Goal: Task Accomplishment & Management: Use online tool/utility

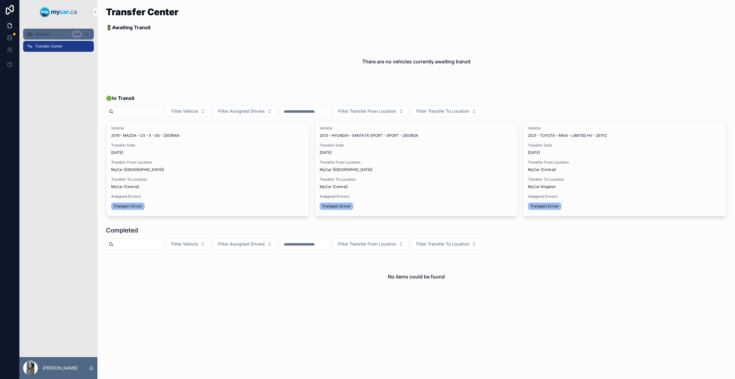
click at [70, 35] on div "Vehicles 344" at bounding box center [58, 34] width 63 height 10
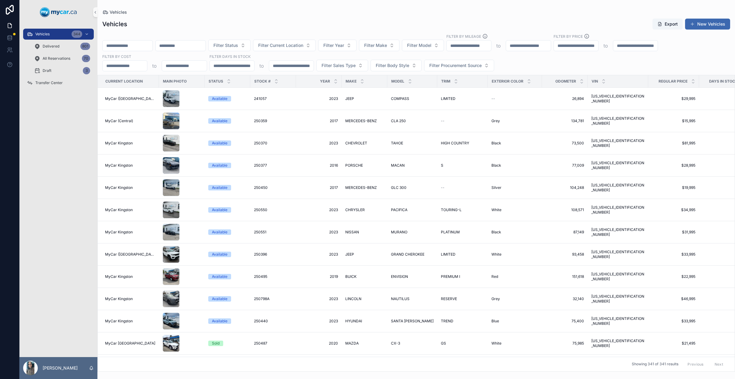
click at [144, 44] on input "scrollable content" at bounding box center [128, 45] width 50 height 9
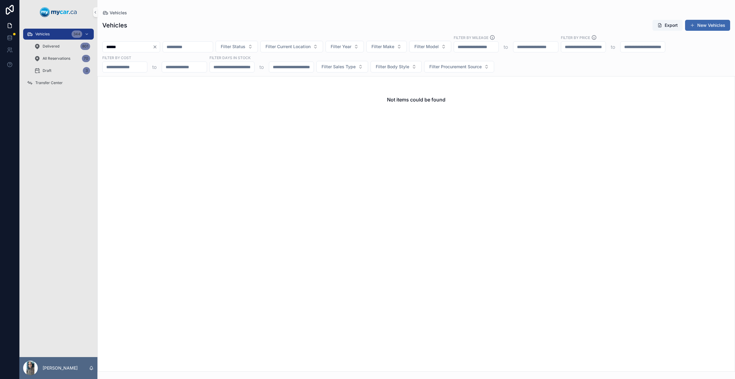
type input "******"
click at [156, 48] on icon "Clear" at bounding box center [155, 47] width 2 height 2
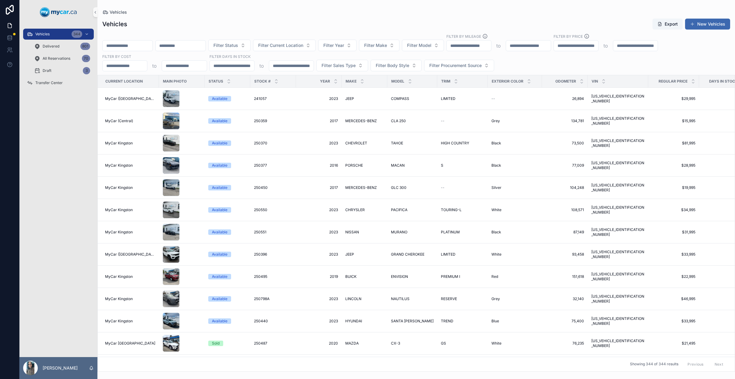
click at [142, 45] on input "scrollable content" at bounding box center [128, 45] width 50 height 9
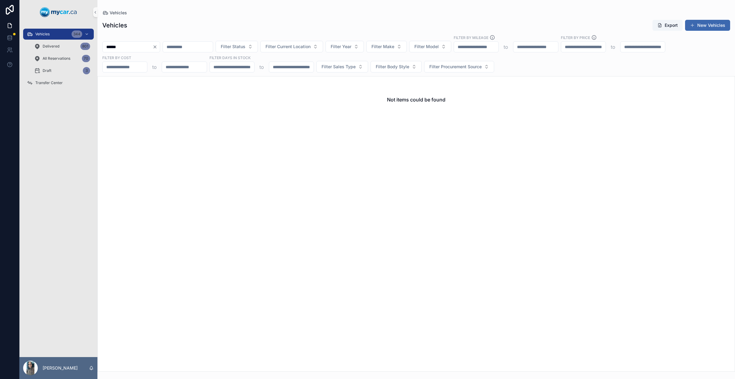
type input "******"
click at [157, 47] on icon "Clear" at bounding box center [155, 46] width 5 height 5
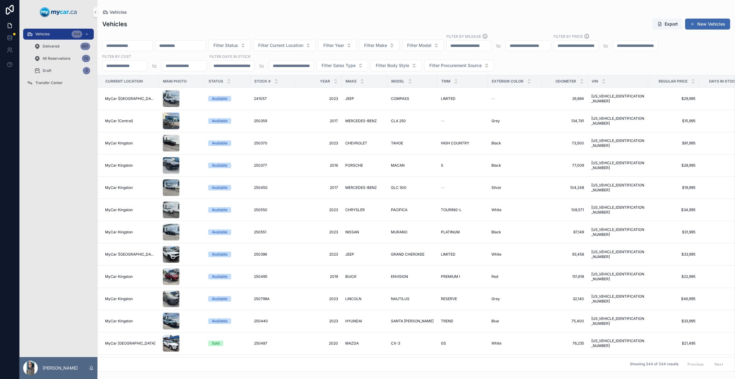
drag, startPoint x: 144, startPoint y: 51, endPoint x: 151, endPoint y: 46, distance: 9.3
click at [144, 51] on div "Filter Status Filter Current Location Filter Year Filter Make Filter Model Filt…" at bounding box center [416, 53] width 638 height 38
click at [151, 46] on input "scrollable content" at bounding box center [128, 45] width 50 height 9
click at [400, 46] on button "Filter Make" at bounding box center [379, 46] width 41 height 12
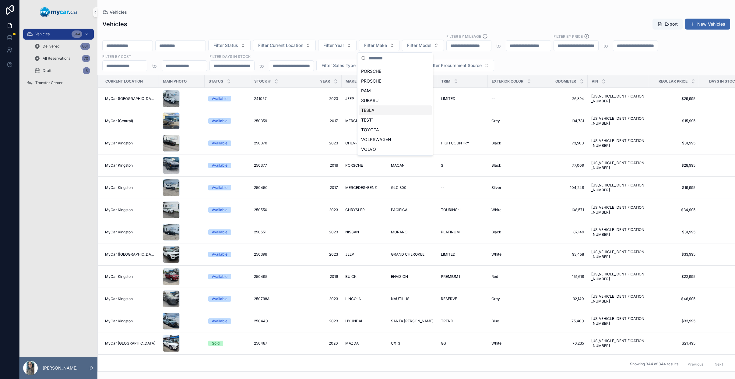
click at [396, 111] on div "TESLA" at bounding box center [395, 110] width 73 height 10
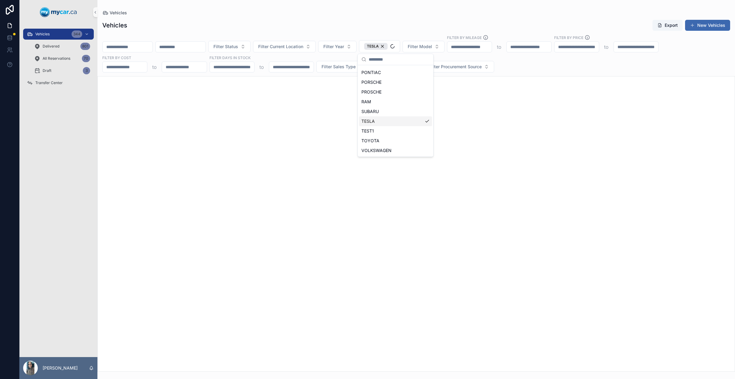
scroll to position [291, 0]
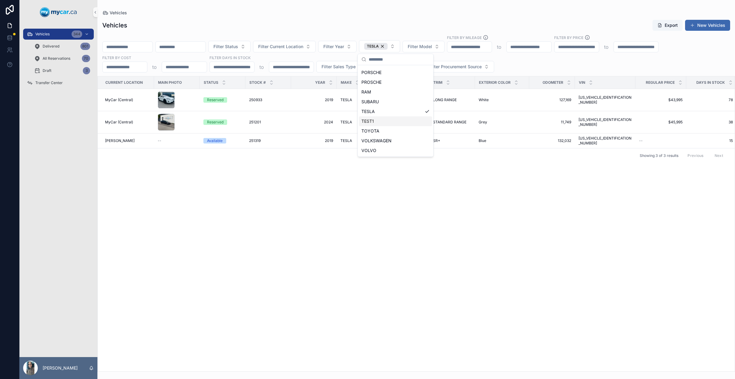
click at [332, 207] on div "Current Location Main Photo Status Stock # Year Make Model Trim Exterior Color …" at bounding box center [416, 223] width 637 height 295
click at [376, 99] on div "TESLA TESLA" at bounding box center [360, 99] width 38 height 5
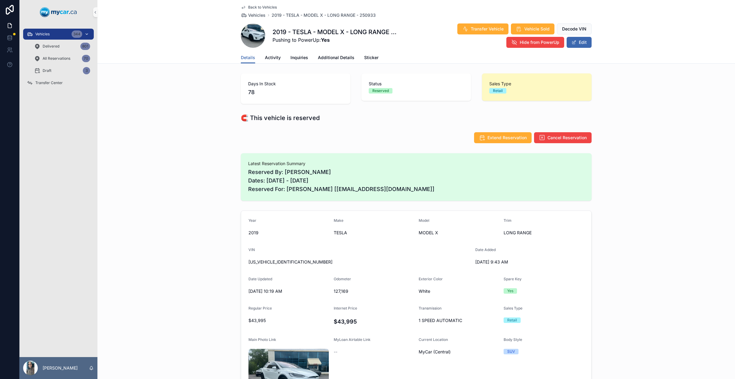
click at [55, 34] on div "Vehicles 344" at bounding box center [58, 34] width 63 height 10
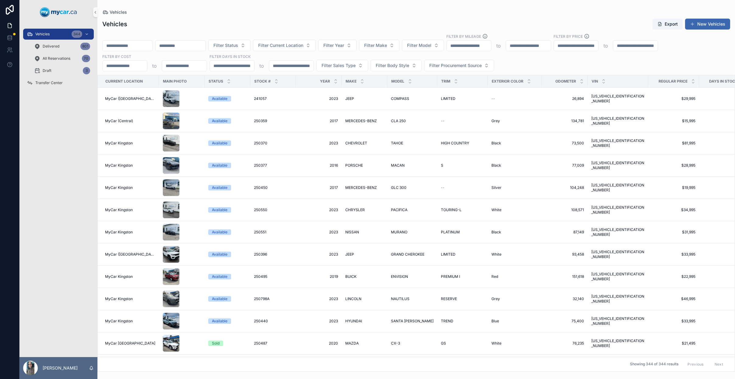
click at [130, 51] on div "scrollable content" at bounding box center [127, 45] width 51 height 11
click at [131, 49] on input "scrollable content" at bounding box center [128, 45] width 50 height 9
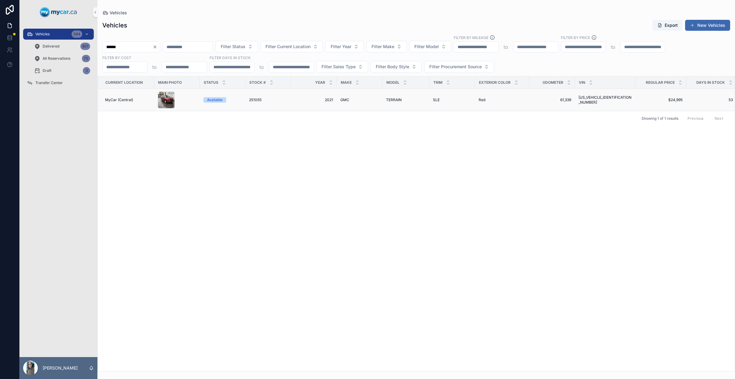
type input "******"
click at [356, 101] on div "GMC GMC" at bounding box center [360, 99] width 38 height 5
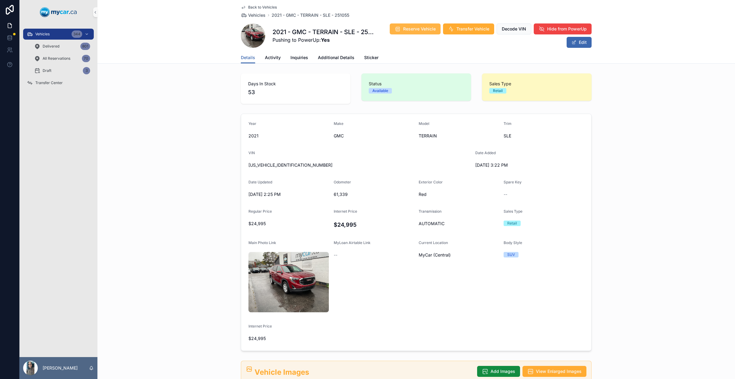
click at [426, 30] on span "Reserve Vehicle" at bounding box center [419, 29] width 33 height 6
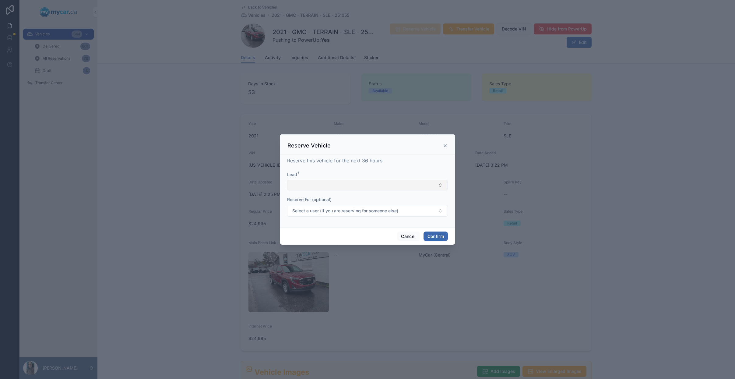
click at [366, 184] on button "Select Button" at bounding box center [367, 185] width 161 height 10
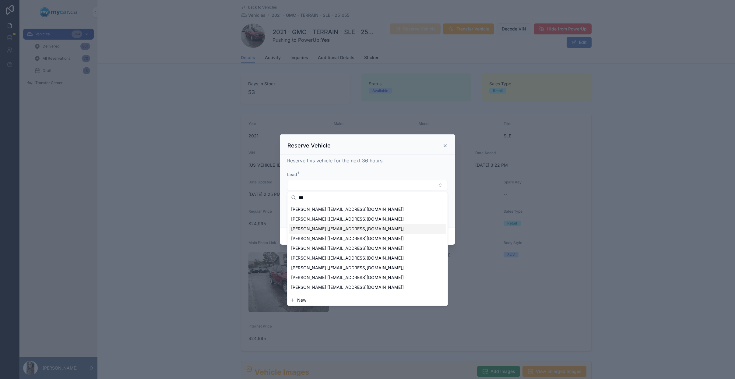
type input "***"
click at [353, 219] on span "[PERSON_NAME] [[EMAIL_ADDRESS][DOMAIN_NAME]]" at bounding box center [347, 219] width 113 height 6
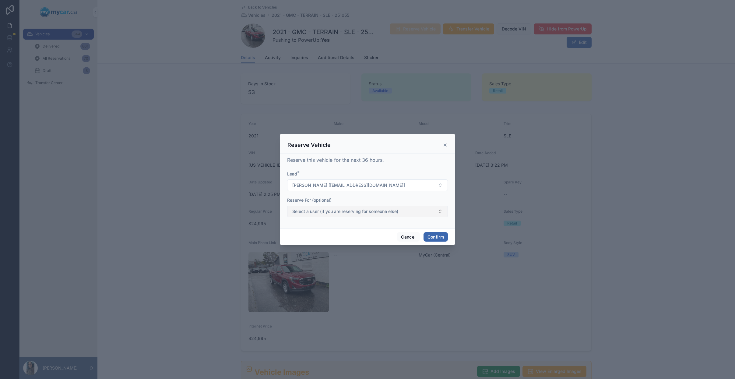
click at [367, 216] on button "Select a user (if you are reserving for someone else)" at bounding box center [367, 212] width 161 height 12
type input "****"
click at [358, 235] on div "[PERSON_NAME]" at bounding box center [368, 236] width 158 height 10
click at [440, 240] on button "Confirm" at bounding box center [436, 237] width 24 height 10
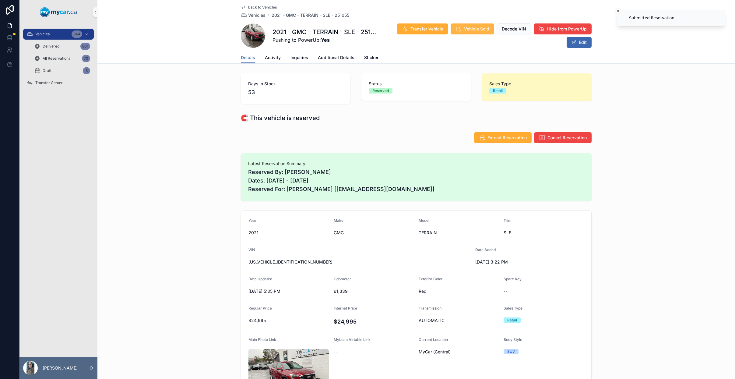
click at [474, 26] on span "Vehicle Sold" at bounding box center [476, 29] width 25 height 6
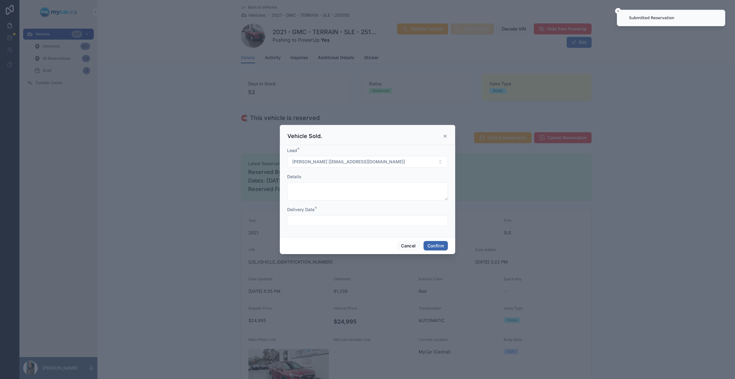
click at [341, 224] on input "text" at bounding box center [368, 220] width 160 height 9
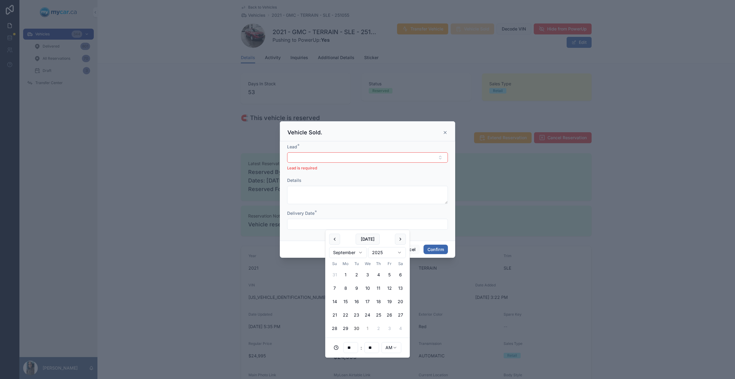
click at [367, 328] on button "1" at bounding box center [367, 328] width 11 height 11
type input "**********"
click at [351, 159] on button "Select Button" at bounding box center [367, 157] width 161 height 10
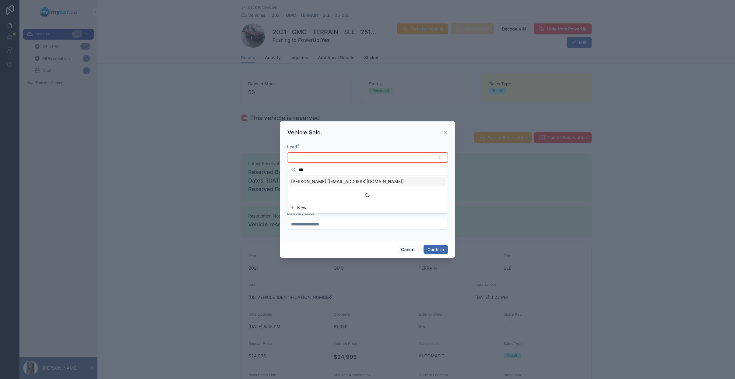
type input "****"
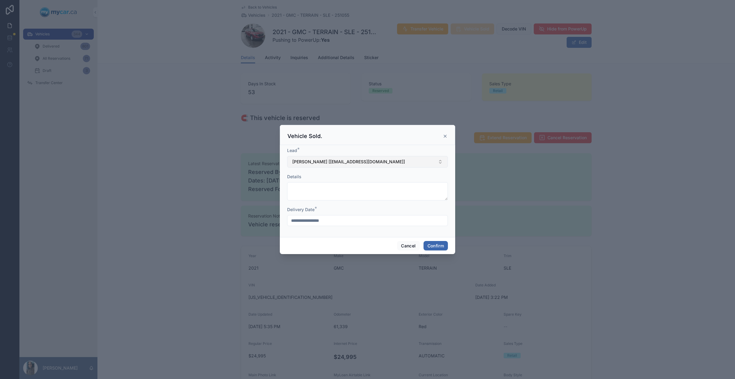
click at [352, 157] on button "[PERSON_NAME] [[EMAIL_ADDRESS][DOMAIN_NAME]]" at bounding box center [367, 162] width 161 height 12
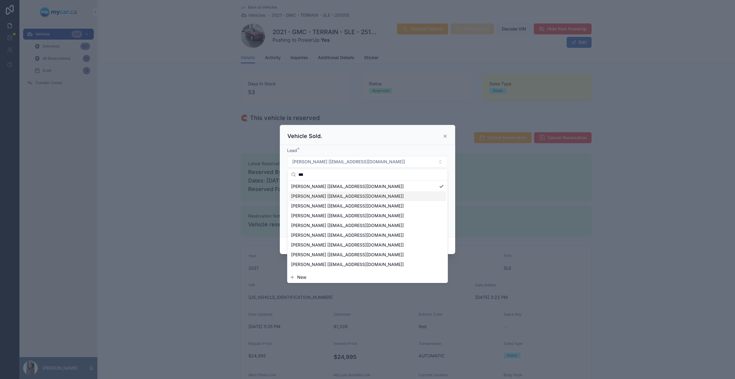
type input "***"
click at [367, 193] on span "[PERSON_NAME] [[EMAIL_ADDRESS][DOMAIN_NAME]]" at bounding box center [347, 196] width 113 height 6
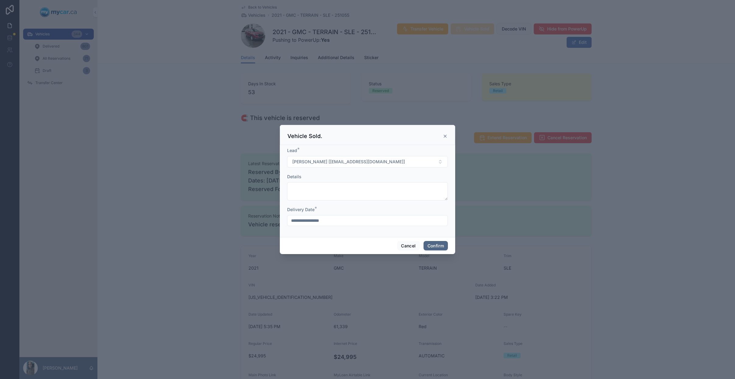
click at [441, 245] on button "Confirm" at bounding box center [436, 246] width 24 height 10
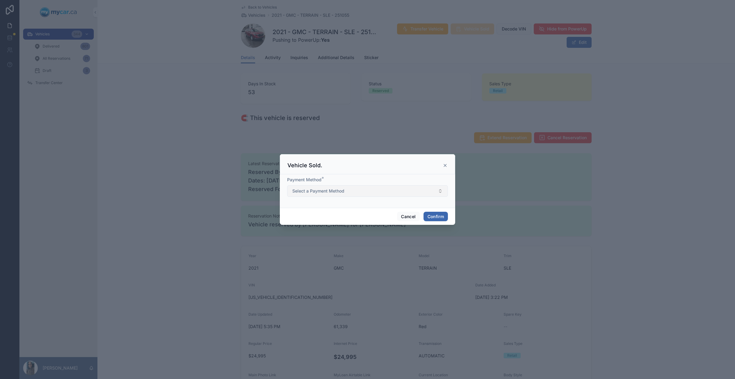
click at [344, 192] on span "Select a Payment Method" at bounding box center [318, 191] width 52 height 6
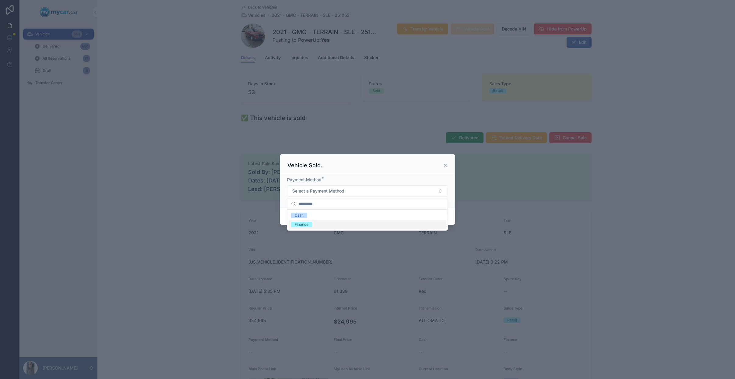
click at [337, 225] on div "Finance" at bounding box center [368, 224] width 158 height 9
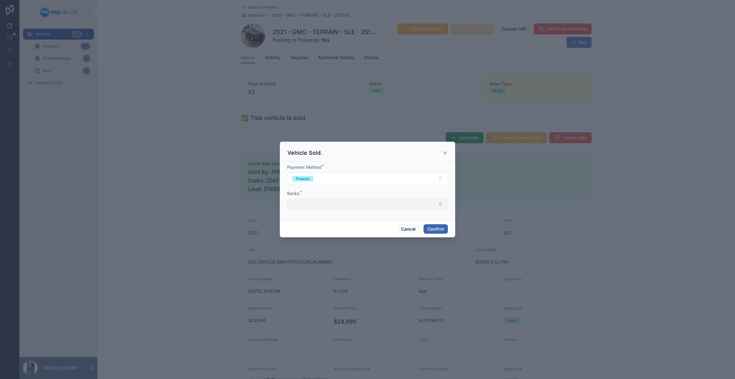
click at [313, 201] on button "Select Button" at bounding box center [367, 204] width 161 height 10
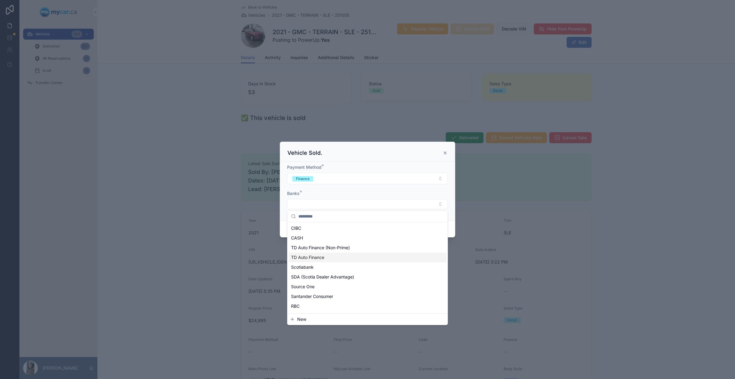
click at [311, 255] on span "TD Auto Finance" at bounding box center [307, 257] width 33 height 6
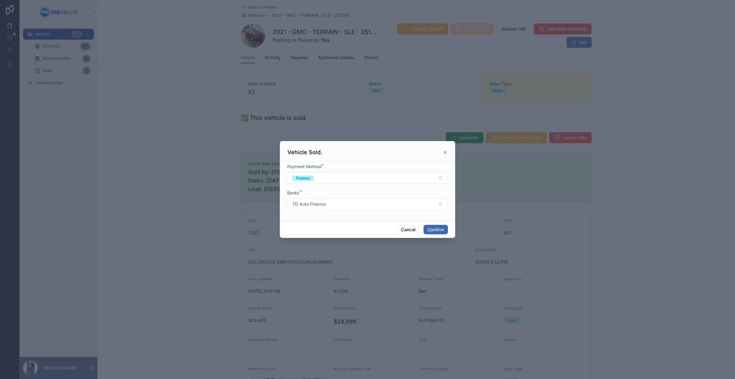
click at [436, 222] on div "Cancel Confirm" at bounding box center [367, 229] width 175 height 17
click at [433, 233] on button "Confirm" at bounding box center [436, 230] width 24 height 10
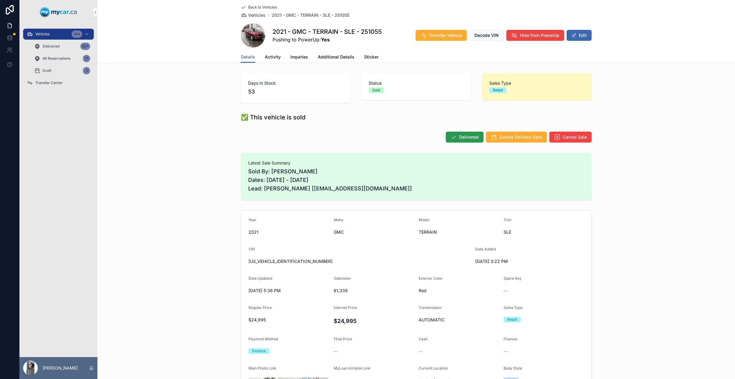
click at [463, 139] on span "Delivered" at bounding box center [468, 137] width 19 height 6
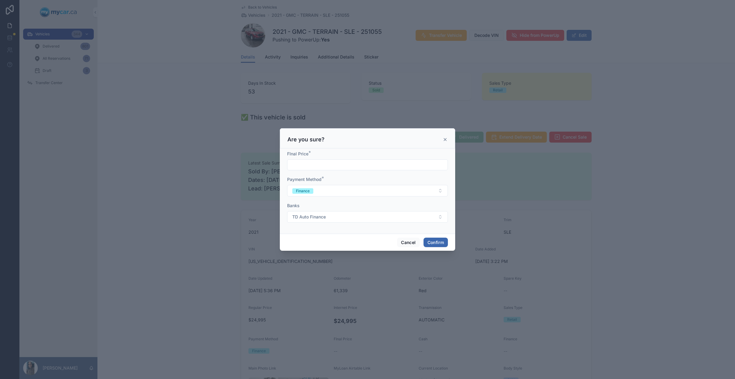
click at [319, 168] on input "text" at bounding box center [368, 165] width 160 height 9
type input "**********"
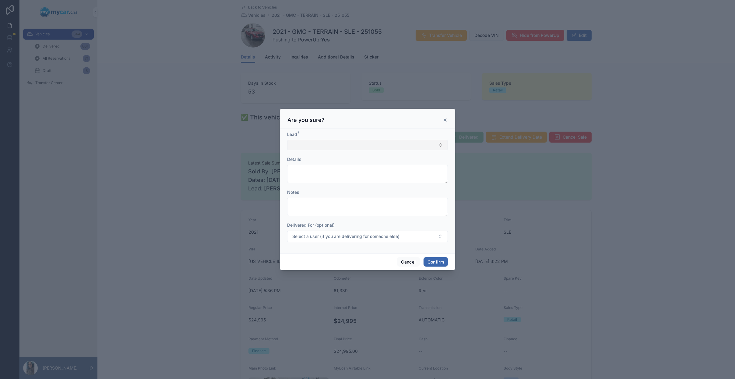
click at [370, 144] on button "Select Button" at bounding box center [367, 145] width 161 height 10
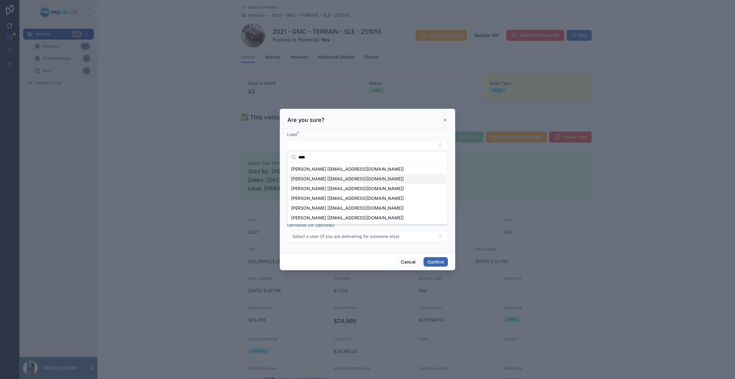
type input "****"
click at [371, 178] on span "[PERSON_NAME] [[EMAIL_ADDRESS][DOMAIN_NAME]]" at bounding box center [347, 179] width 113 height 6
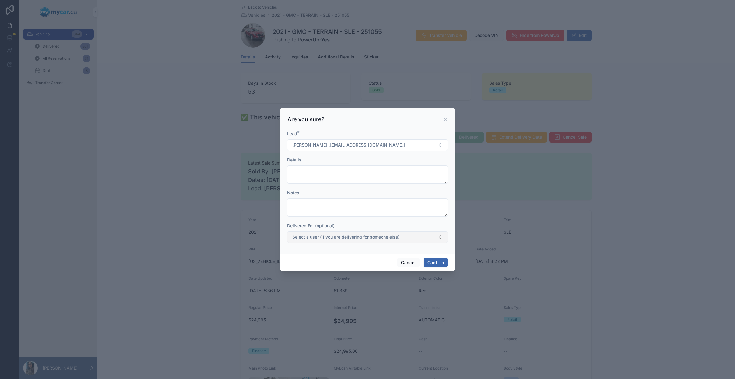
click at [371, 236] on span "Select a user (if you are delivering for someone else)" at bounding box center [345, 237] width 107 height 6
type input "***"
drag, startPoint x: 441, startPoint y: 264, endPoint x: 450, endPoint y: 260, distance: 9.4
click at [442, 264] on button "Confirm" at bounding box center [436, 263] width 24 height 10
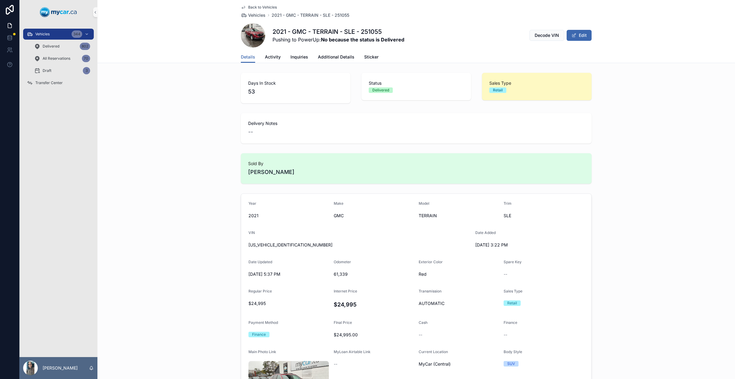
click at [282, 246] on span "[US_VEHICLE_IDENTIFICATION_NUMBER]" at bounding box center [360, 245] width 222 height 6
copy span "[US_VEHICLE_IDENTIFICATION_NUMBER]"
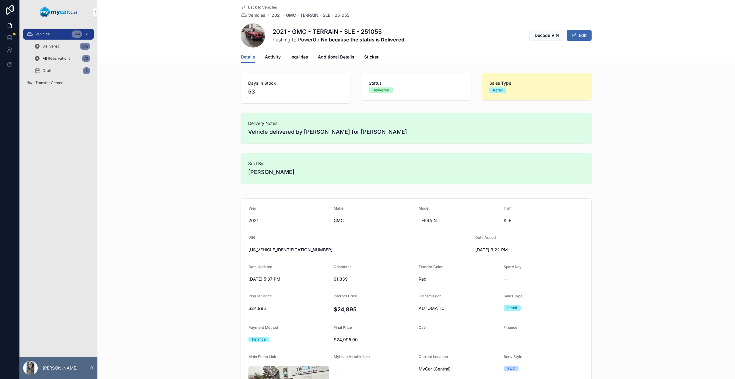
click at [60, 32] on div "Vehicles 344" at bounding box center [58, 34] width 63 height 10
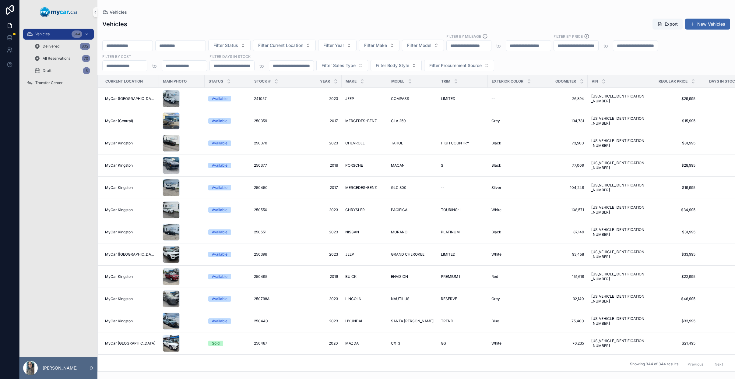
click at [190, 47] on input "scrollable content" at bounding box center [181, 45] width 50 height 9
paste input "**********"
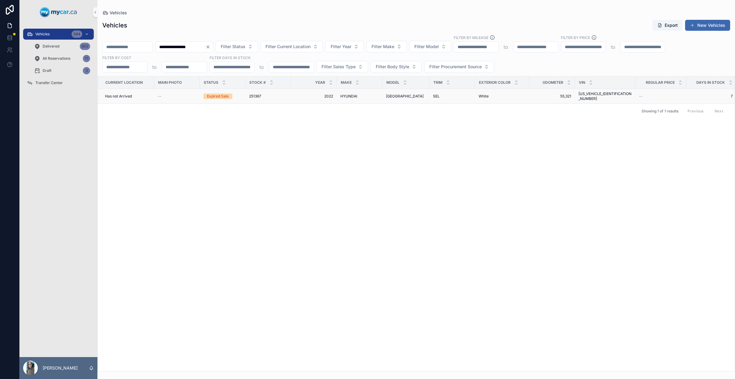
type input "**********"
click at [264, 94] on div "251367 251367" at bounding box center [268, 96] width 38 height 5
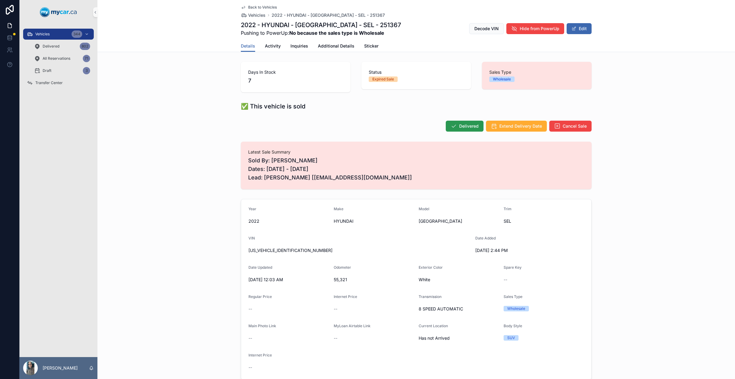
click at [475, 123] on span "Delivered" at bounding box center [468, 126] width 19 height 6
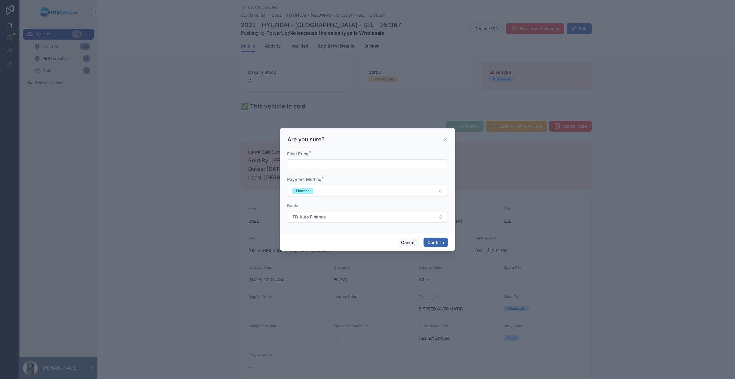
click at [341, 165] on input "text" at bounding box center [368, 165] width 160 height 9
type input "**********"
click at [436, 239] on button "Confirm" at bounding box center [436, 243] width 24 height 10
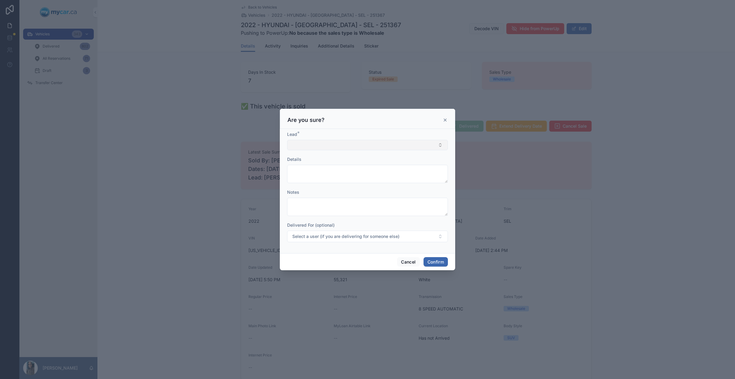
click at [348, 147] on button "Select Button" at bounding box center [367, 145] width 161 height 10
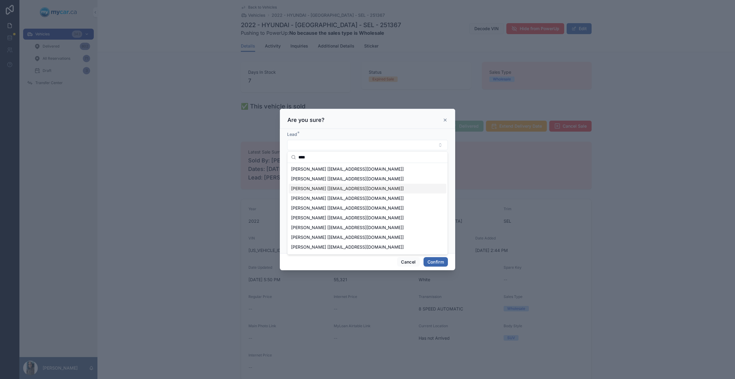
type input "****"
click at [361, 191] on span "[PERSON_NAME] [[EMAIL_ADDRESS][DOMAIN_NAME]]" at bounding box center [347, 188] width 113 height 6
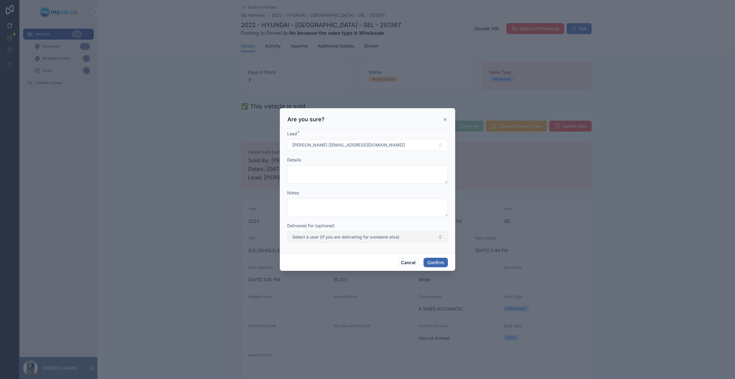
click at [351, 238] on span "Select a user (if you are delivering for someone else)" at bounding box center [345, 237] width 107 height 6
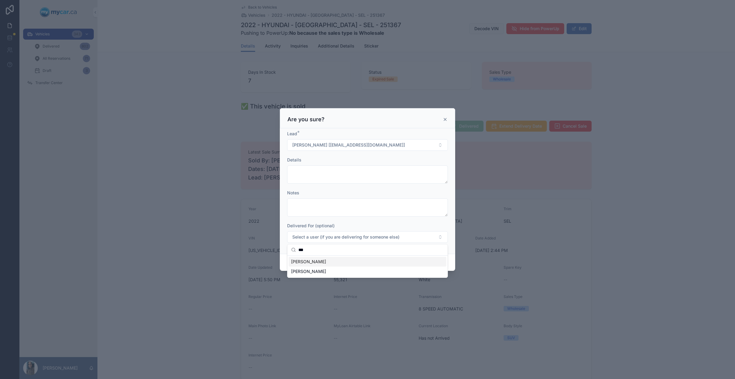
type input "***"
click at [383, 261] on div "[PERSON_NAME]" at bounding box center [368, 262] width 158 height 10
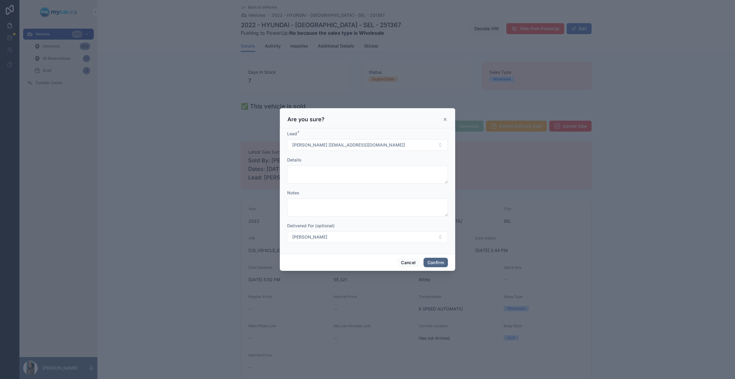
click at [440, 263] on button "Confirm" at bounding box center [436, 263] width 24 height 10
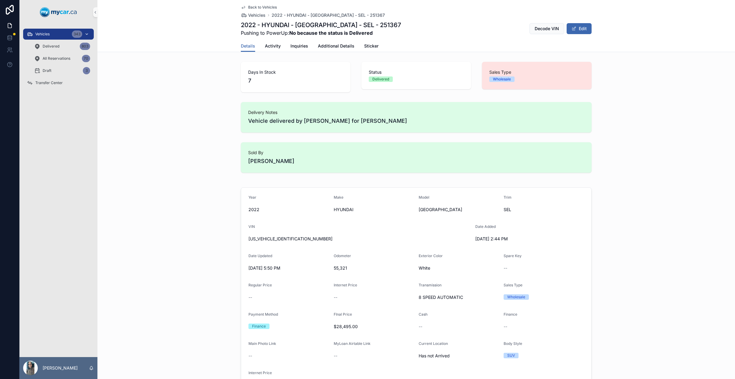
click at [72, 33] on div "343" at bounding box center [77, 33] width 10 height 7
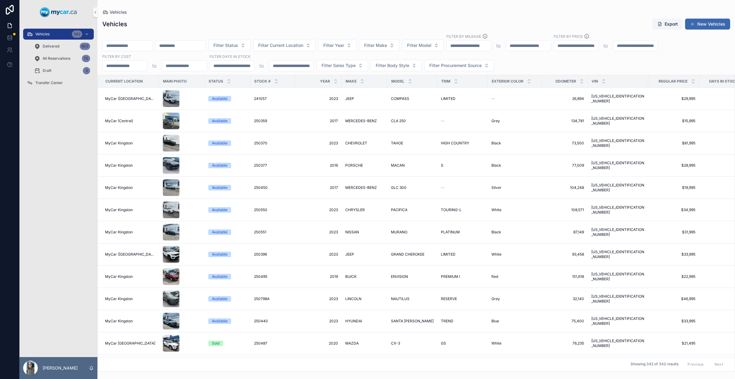
click at [134, 50] on div "scrollable content" at bounding box center [127, 45] width 51 height 11
click at [147, 43] on input "scrollable content" at bounding box center [128, 45] width 50 height 9
click at [35, 84] on div "Transfer Center" at bounding box center [58, 83] width 63 height 10
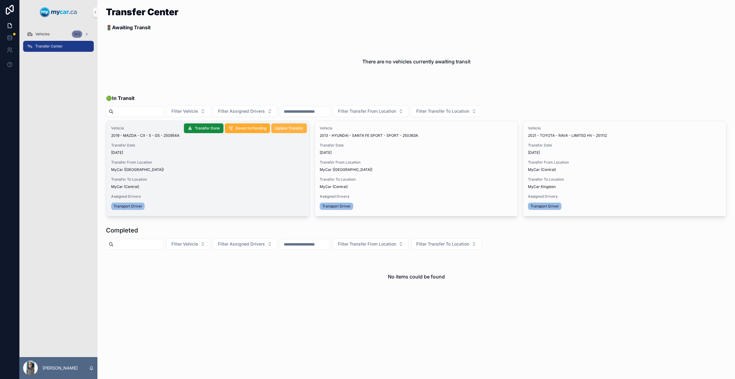
click at [291, 130] on span "Update Transfer" at bounding box center [289, 128] width 28 height 5
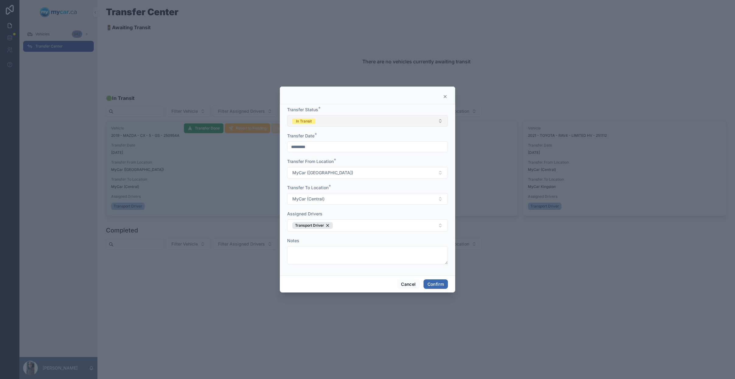
click at [334, 125] on button "In Transit" at bounding box center [367, 121] width 161 height 12
click at [327, 158] on div "In Transit" at bounding box center [368, 154] width 158 height 9
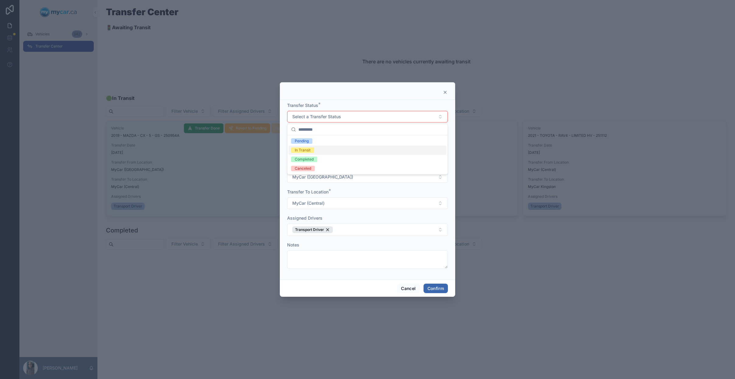
drag, startPoint x: 327, startPoint y: 158, endPoint x: 326, endPoint y: 161, distance: 3.5
click at [344, 117] on button "Select a Transfer Status" at bounding box center [367, 117] width 161 height 12
click at [324, 160] on div "Completed" at bounding box center [368, 159] width 158 height 9
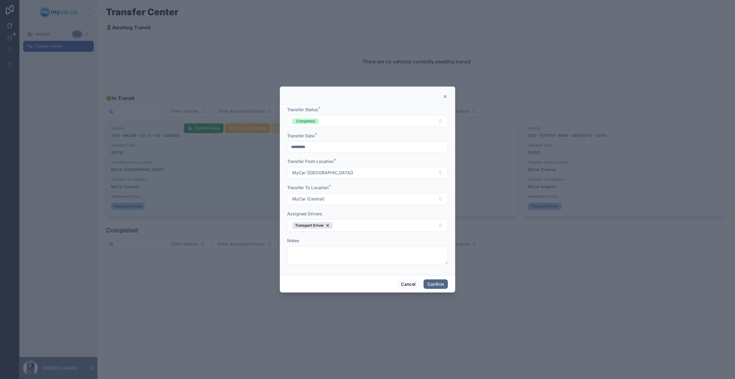
click at [444, 284] on button "Confirm" at bounding box center [436, 284] width 24 height 10
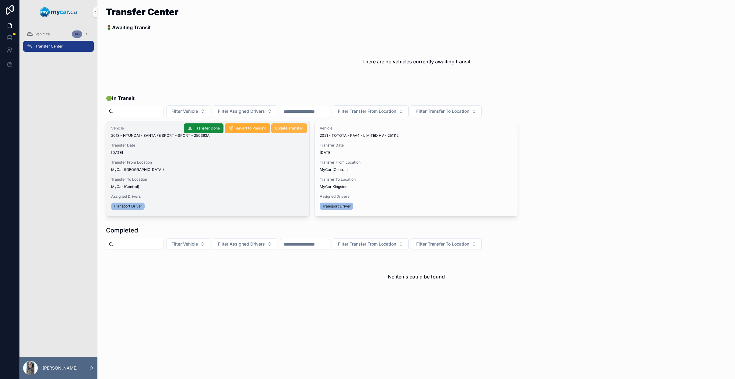
click at [296, 131] on button "Update Transfer" at bounding box center [289, 128] width 36 height 10
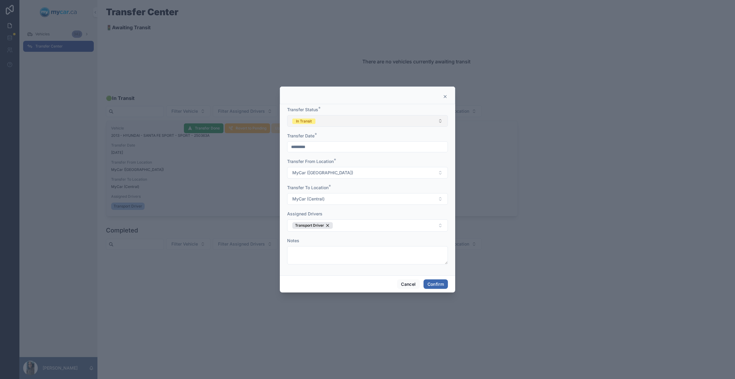
click at [336, 120] on button "In Transit" at bounding box center [367, 121] width 161 height 12
click at [340, 164] on div "Completed" at bounding box center [368, 163] width 158 height 9
click at [441, 279] on button "Confirm" at bounding box center [436, 284] width 24 height 10
